Goal: Ask a question

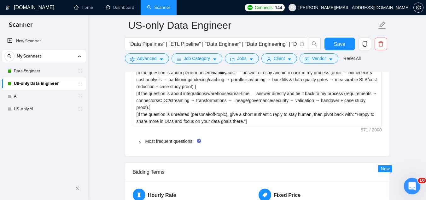
click at [413, 185] on icon "Open Intercom Messenger" at bounding box center [412, 185] width 10 height 10
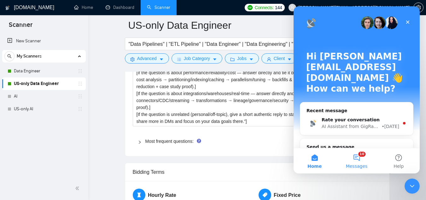
click at [356, 157] on button "10 Messages" at bounding box center [357, 160] width 42 height 25
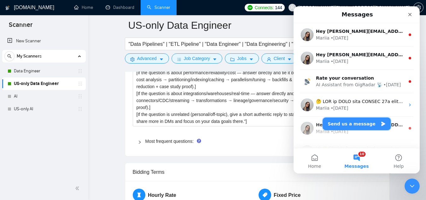
click at [347, 122] on button "Send us a message" at bounding box center [357, 123] width 68 height 13
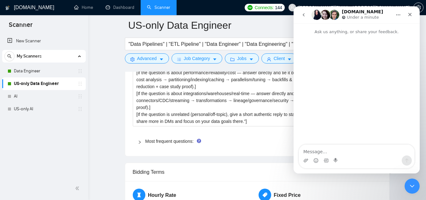
click at [350, 148] on textarea "Message…" at bounding box center [357, 150] width 116 height 11
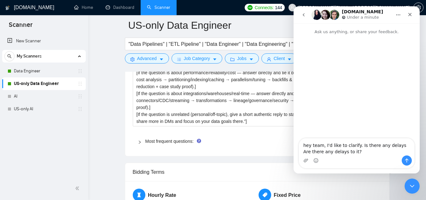
drag, startPoint x: 356, startPoint y: 146, endPoint x: 391, endPoint y: 156, distance: 36.9
click at [391, 156] on div "hey team, I'd like to clarify. Is there any delays Are there any delays to it? …" at bounding box center [357, 153] width 116 height 30
type textarea "hey team, I'd like to clarify, is there any delay in Slack notification? (betwe…"
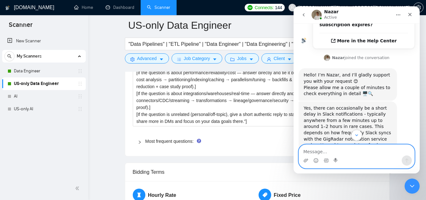
scroll to position [206, 0]
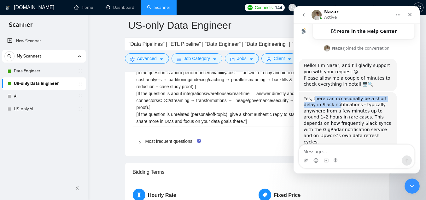
drag, startPoint x: 314, startPoint y: 67, endPoint x: 325, endPoint y: 72, distance: 12.3
click at [325, 96] on div "Yes, there can occasionally be a short delay in Slack notifications - typically…" at bounding box center [348, 121] width 88 height 50
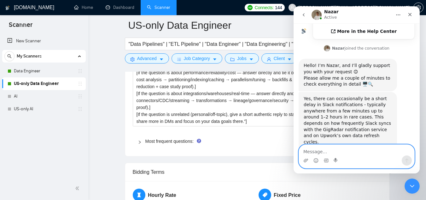
click at [338, 150] on textarea "Message…" at bounding box center [357, 150] width 116 height 11
type textarea "no, thank you!"
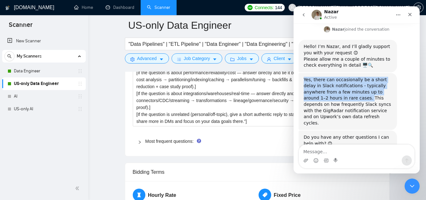
drag, startPoint x: 304, startPoint y: 47, endPoint x: 330, endPoint y: 66, distance: 32.8
click at [330, 77] on div "Yes, there can occasionally be a short delay in Slack notifications - typically…" at bounding box center [348, 102] width 88 height 50
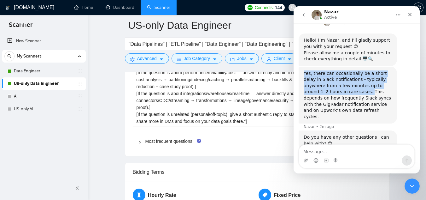
copy div "Yes, there can occasionally be a short delay in Slack notifications - typically…"
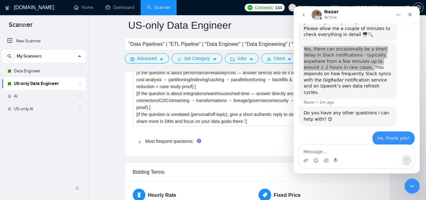
scroll to position [288, 0]
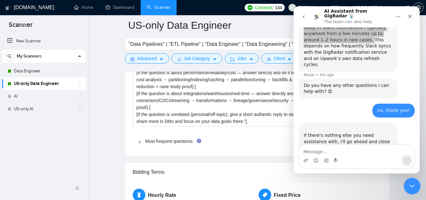
click at [406, 185] on div "Close Intercom Messenger" at bounding box center [411, 184] width 15 height 15
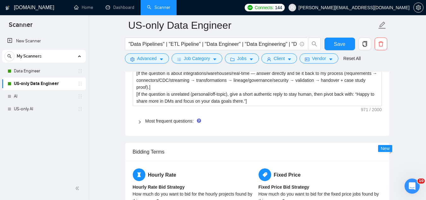
scroll to position [978, 0]
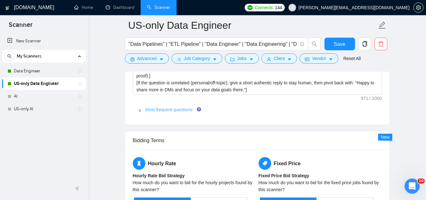
click at [178, 111] on link "Most frequent questions:" at bounding box center [170, 109] width 48 height 5
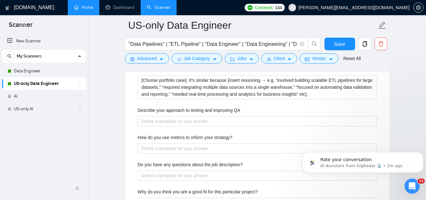
scroll to position [301, 0]
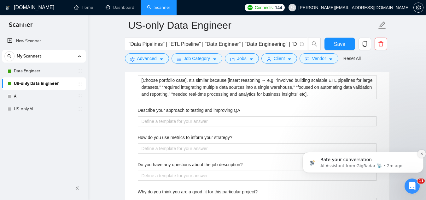
click at [420, 155] on icon "Dismiss notification" at bounding box center [421, 153] width 3 height 3
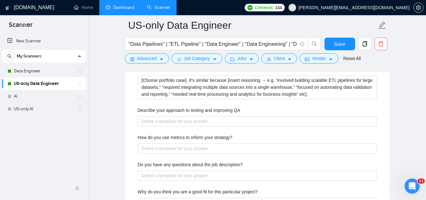
click at [133, 8] on link "Dashboard" at bounding box center [120, 7] width 29 height 5
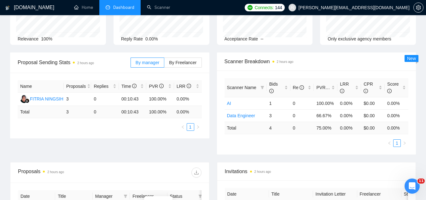
scroll to position [58, 0]
